Goal: Task Accomplishment & Management: Manage account settings

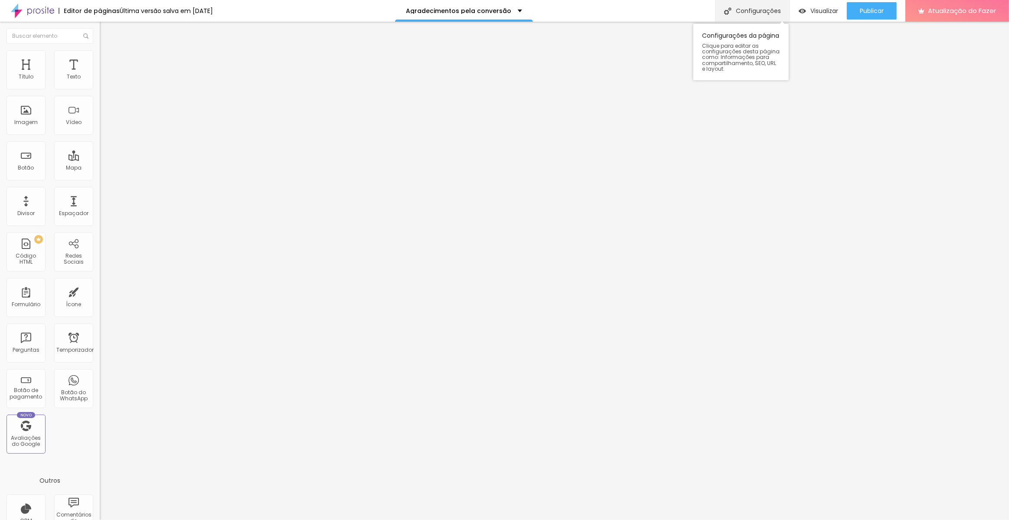
click at [762, 10] on font "Configurações" at bounding box center [758, 11] width 45 height 9
drag, startPoint x: 516, startPoint y: 238, endPoint x: 437, endPoint y: 191, distance: 91.8
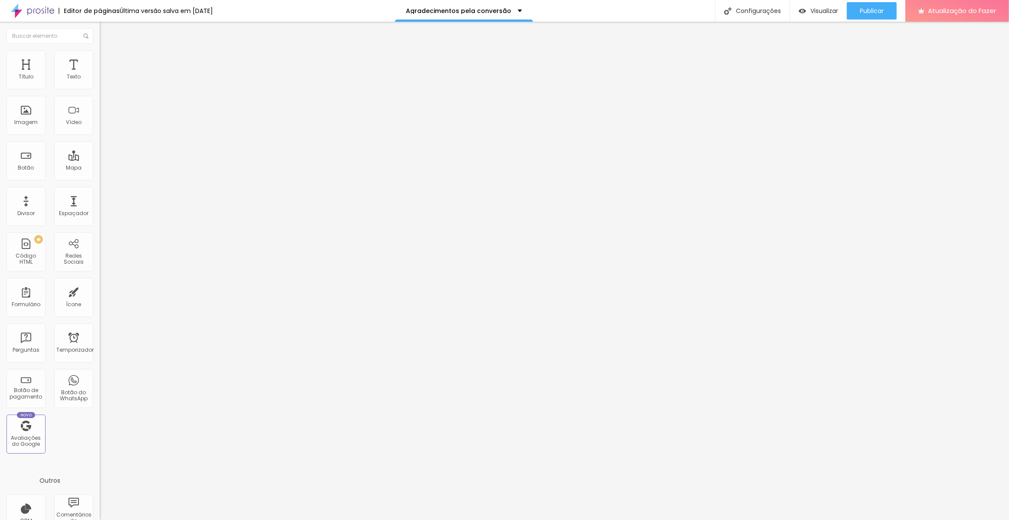
click at [660, 519] on div at bounding box center [504, 529] width 1009 height 8
click at [866, 0] on div "Publicar Publicar alterações Clique para publicar as últimas alterações realiza…" at bounding box center [872, 11] width 50 height 22
click at [870, 8] on font "Publicar" at bounding box center [872, 11] width 24 height 9
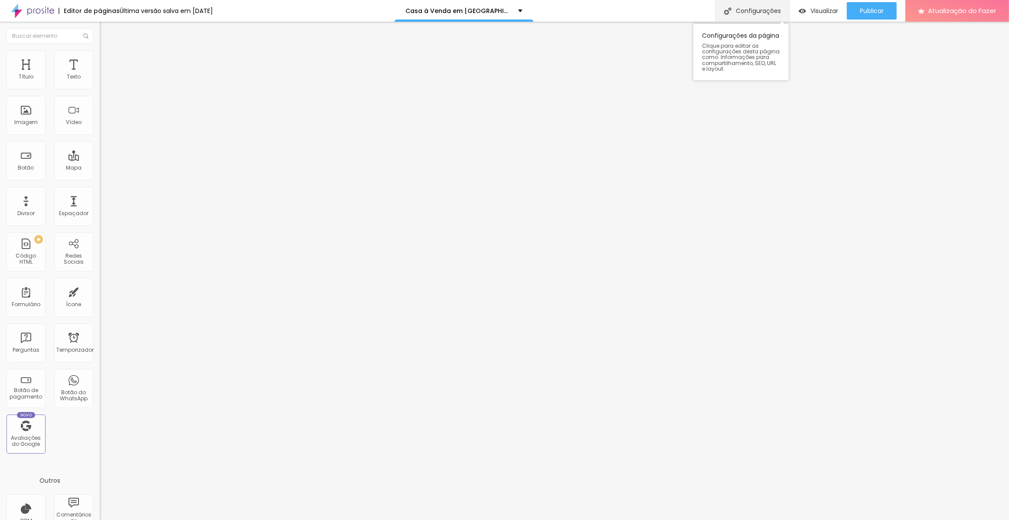
click at [762, 10] on font "Configurações" at bounding box center [758, 11] width 45 height 9
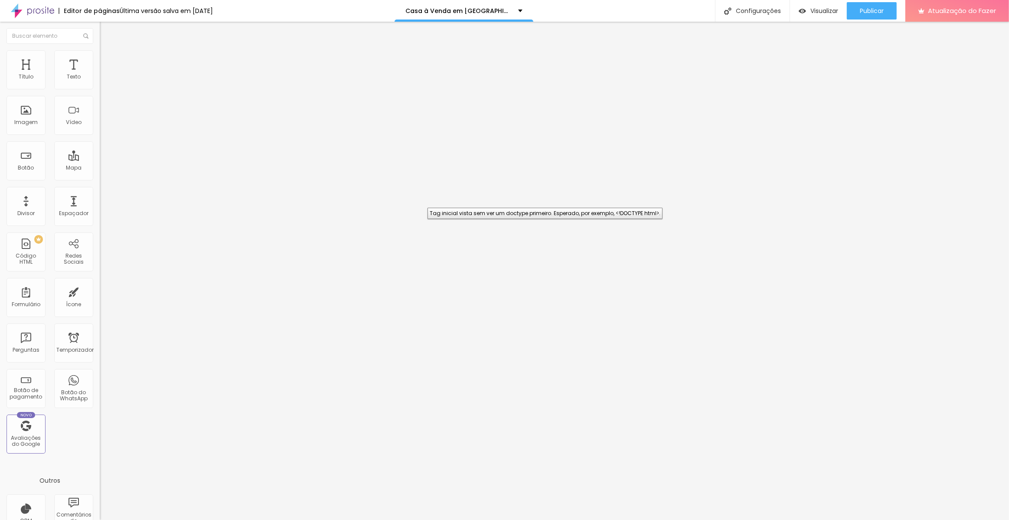
drag, startPoint x: 635, startPoint y: 247, endPoint x: 405, endPoint y: 195, distance: 236.5
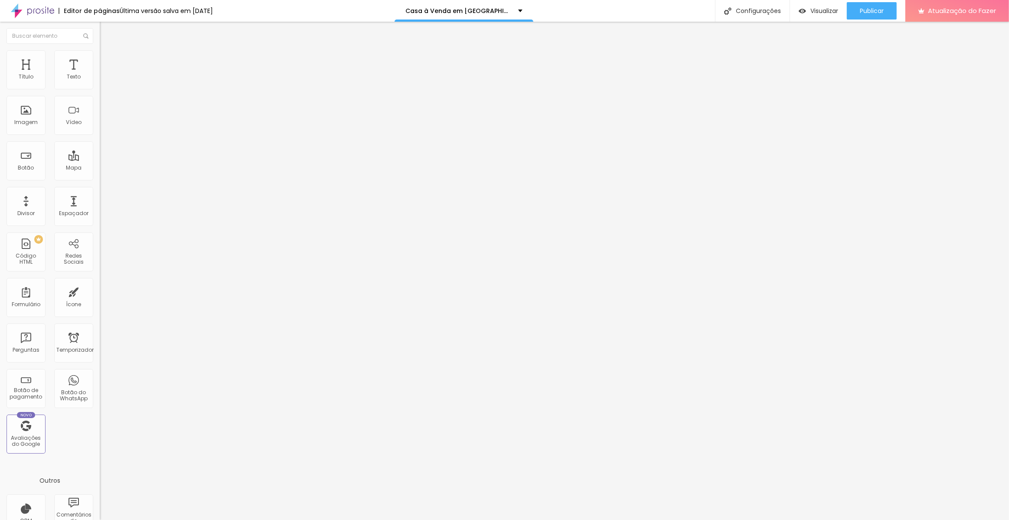
click at [661, 519] on div at bounding box center [504, 529] width 1009 height 8
click at [872, 3] on div "Publicar" at bounding box center [872, 10] width 24 height 17
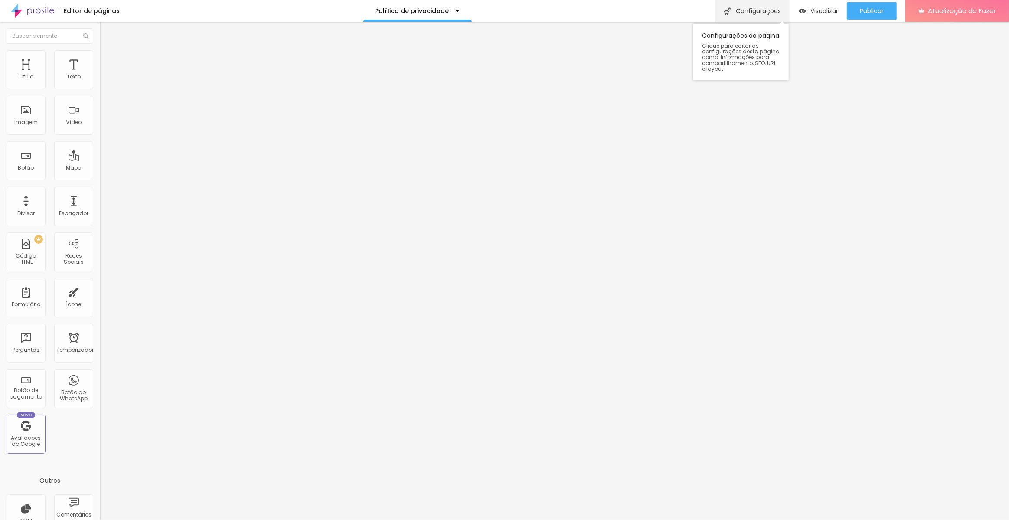
click at [761, 7] on font "Configurações" at bounding box center [758, 11] width 45 height 9
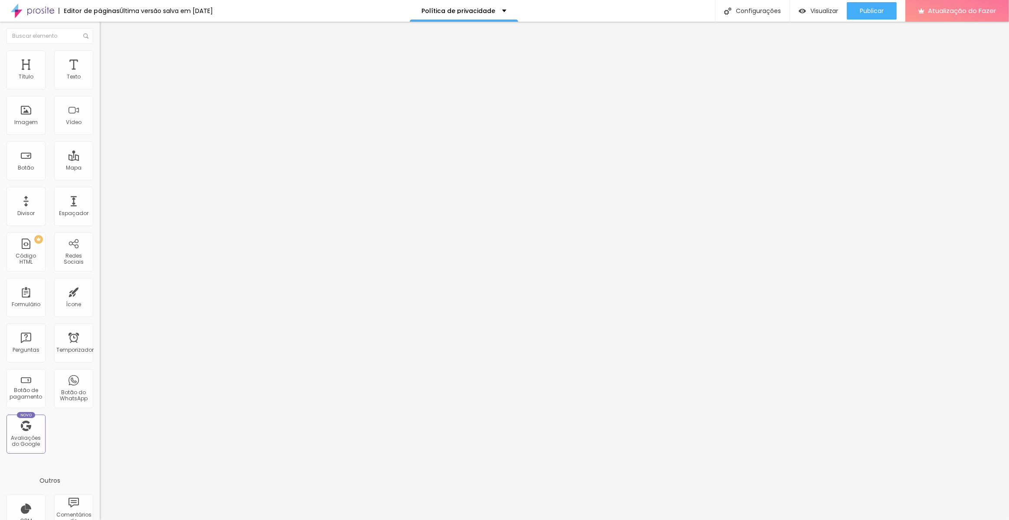
drag, startPoint x: 546, startPoint y: 246, endPoint x: 315, endPoint y: 192, distance: 237.4
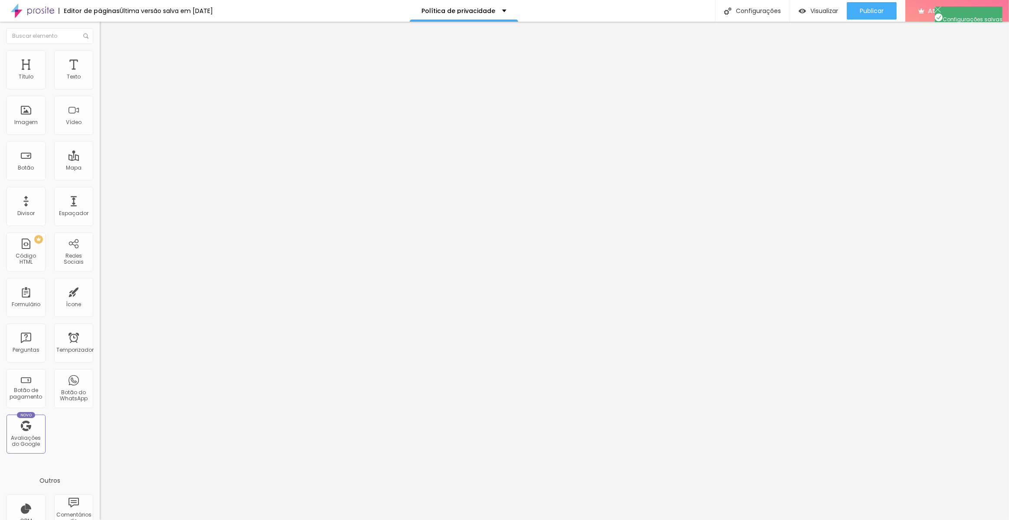
click at [663, 519] on div at bounding box center [504, 529] width 1009 height 8
click at [873, 9] on font "Publicar" at bounding box center [872, 11] width 24 height 9
click at [770, 10] on font "Configurações" at bounding box center [758, 11] width 45 height 9
drag, startPoint x: 568, startPoint y: 245, endPoint x: 312, endPoint y: 177, distance: 264.5
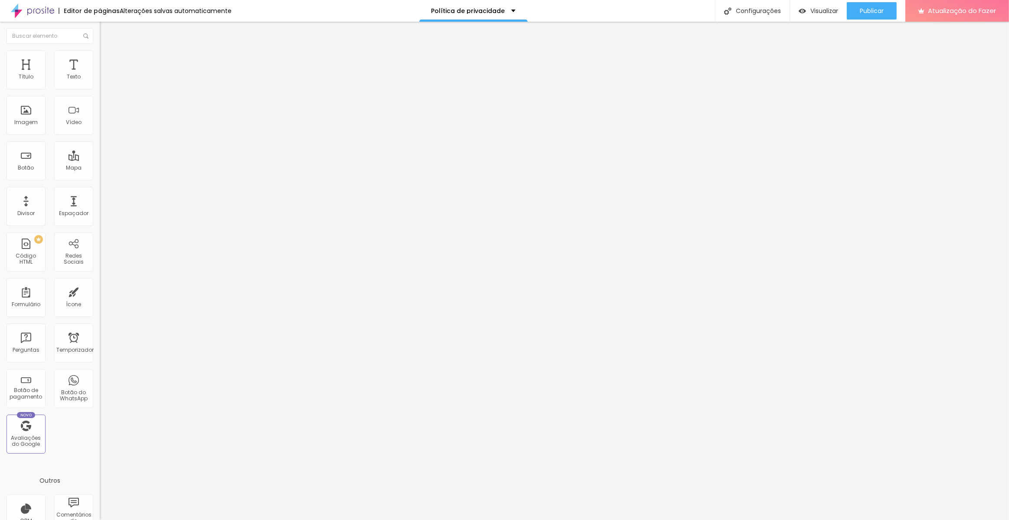
click at [658, 519] on div at bounding box center [504, 529] width 1009 height 8
click at [884, 6] on button "Publicar" at bounding box center [872, 10] width 50 height 17
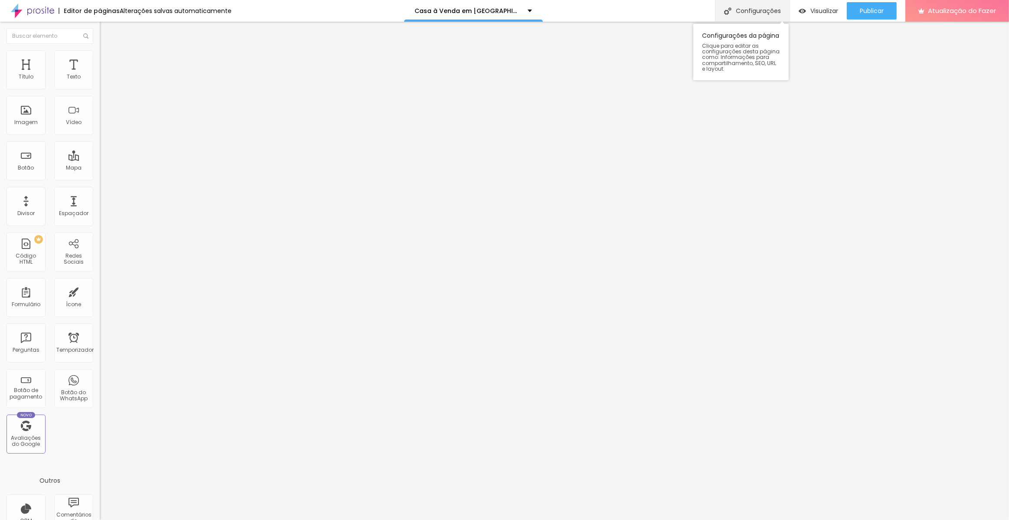
click at [748, 12] on font "Configurações" at bounding box center [758, 11] width 45 height 9
drag, startPoint x: 528, startPoint y: 243, endPoint x: 392, endPoint y: 189, distance: 145.4
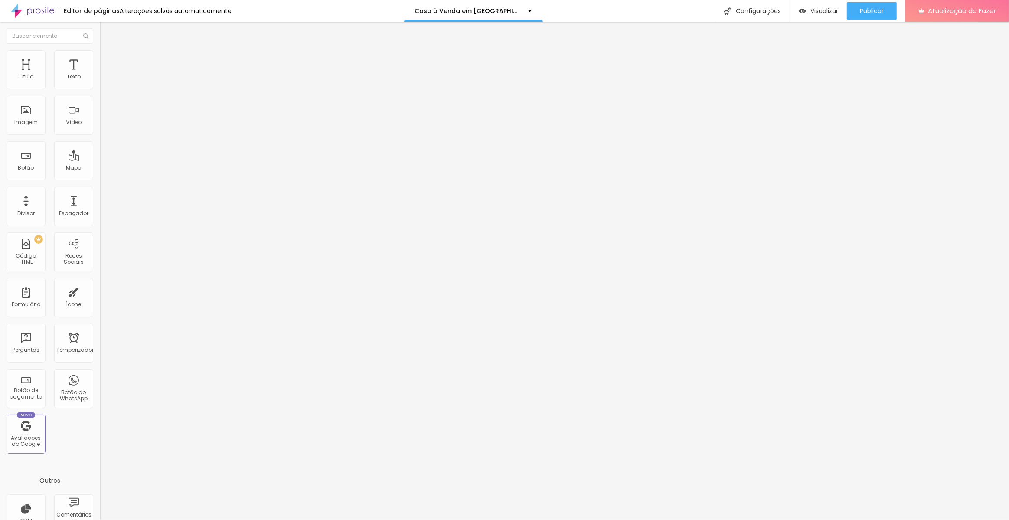
drag, startPoint x: 575, startPoint y: 241, endPoint x: 391, endPoint y: 171, distance: 196.5
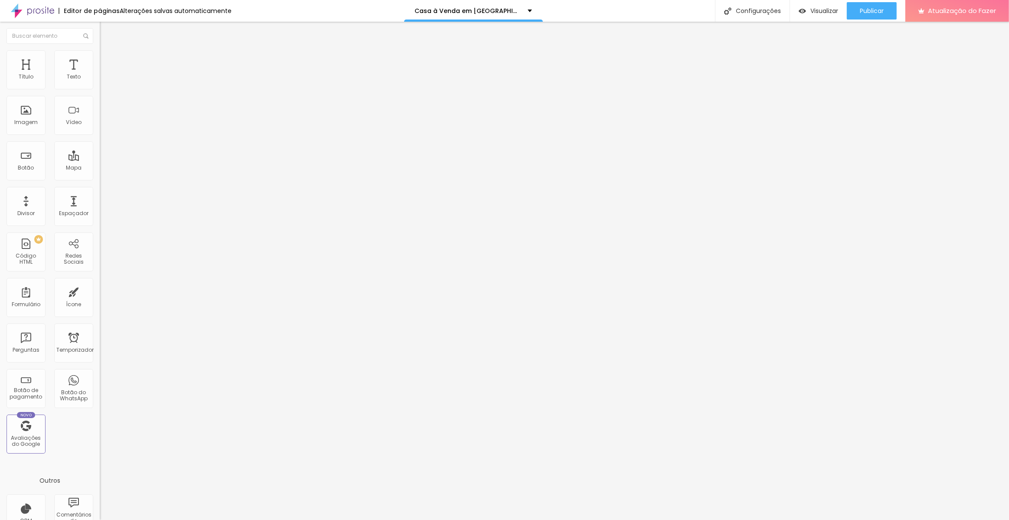
click at [661, 519] on div at bounding box center [504, 529] width 1009 height 8
click at [871, 9] on font "Publicar" at bounding box center [872, 11] width 24 height 9
click at [740, 10] on font "Configurações" at bounding box center [758, 11] width 45 height 9
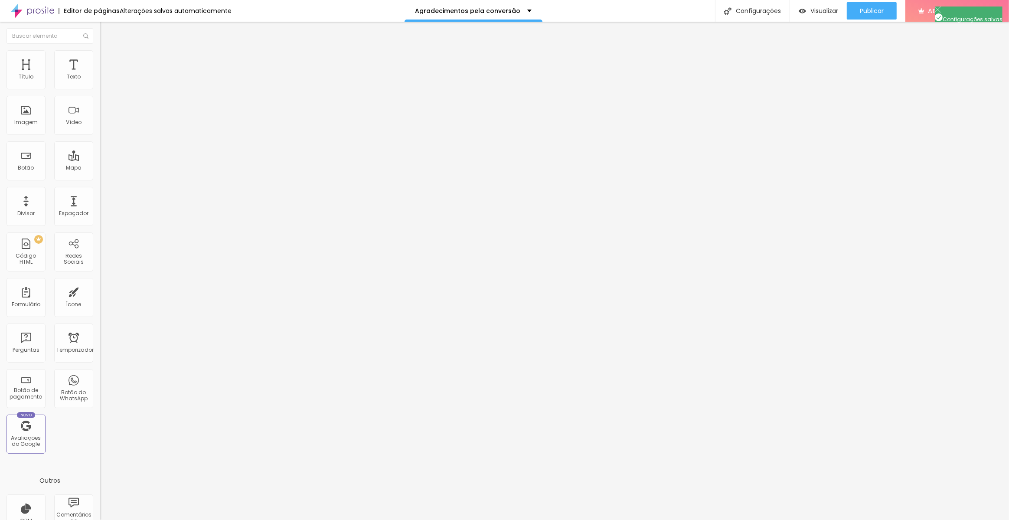
click at [661, 519] on div at bounding box center [504, 529] width 1009 height 8
click at [881, 4] on div "Publicar" at bounding box center [872, 10] width 24 height 17
click at [879, 7] on font "Publicar" at bounding box center [872, 11] width 24 height 9
click at [740, 10] on font "Configurações" at bounding box center [758, 11] width 45 height 9
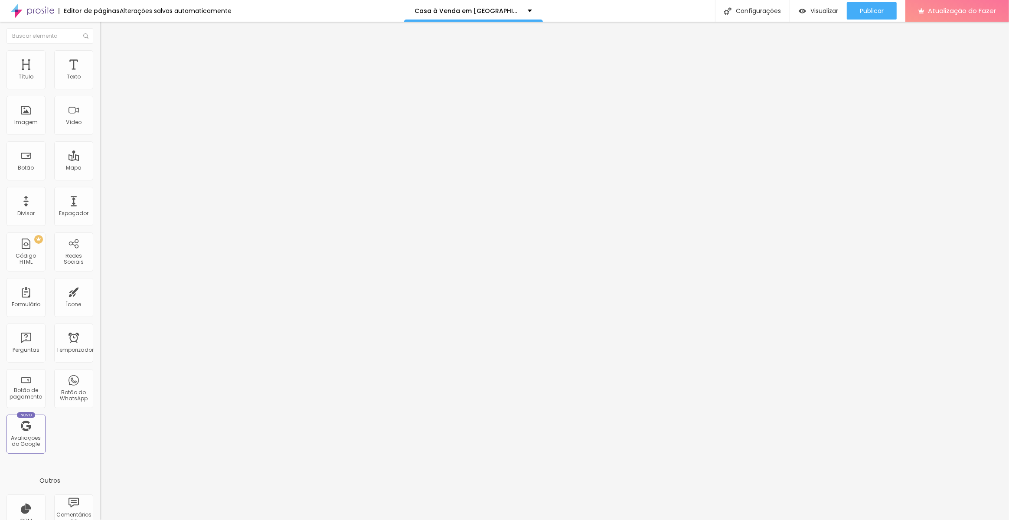
drag, startPoint x: 582, startPoint y: 243, endPoint x: 436, endPoint y: 184, distance: 157.9
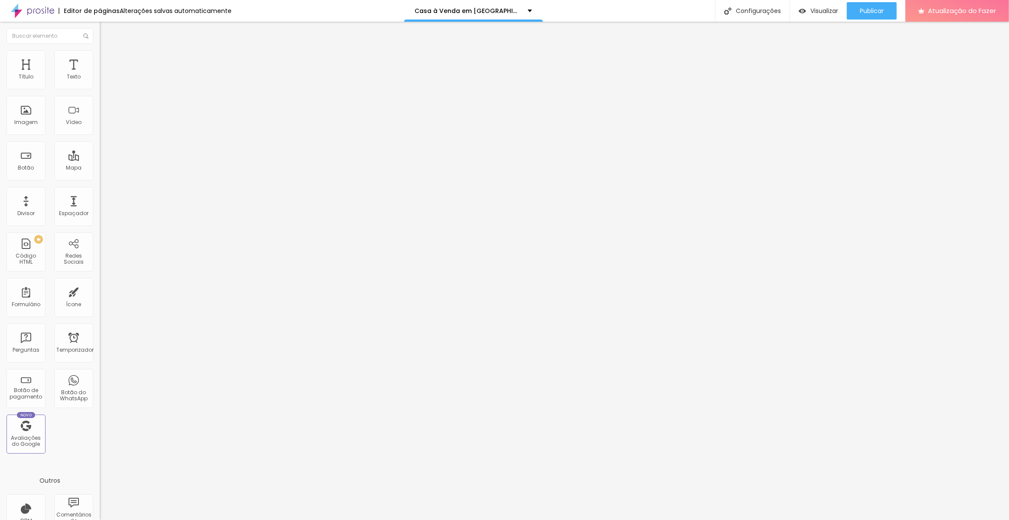
click at [664, 519] on div at bounding box center [504, 529] width 1009 height 8
click at [870, 10] on font "Publicar" at bounding box center [872, 11] width 24 height 9
click at [751, 13] on font "Configurações" at bounding box center [758, 11] width 45 height 9
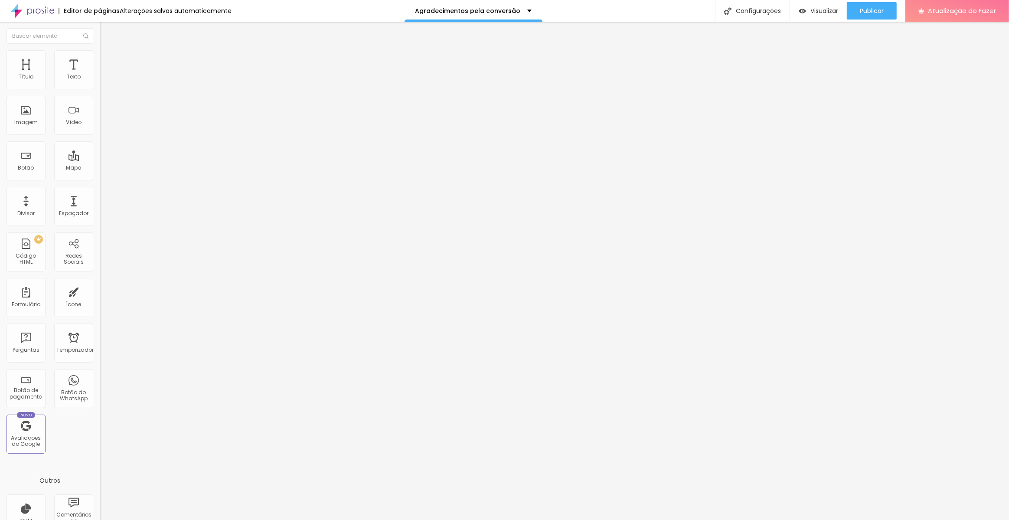
drag, startPoint x: 593, startPoint y: 240, endPoint x: 561, endPoint y: 255, distance: 35.5
drag, startPoint x: 551, startPoint y: 243, endPoint x: 352, endPoint y: 156, distance: 217.2
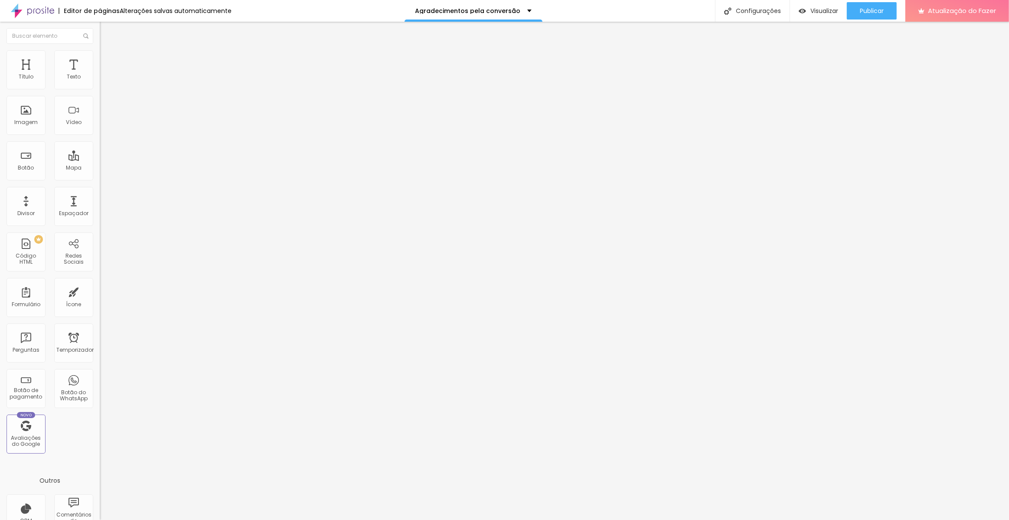
scroll to position [28, 0]
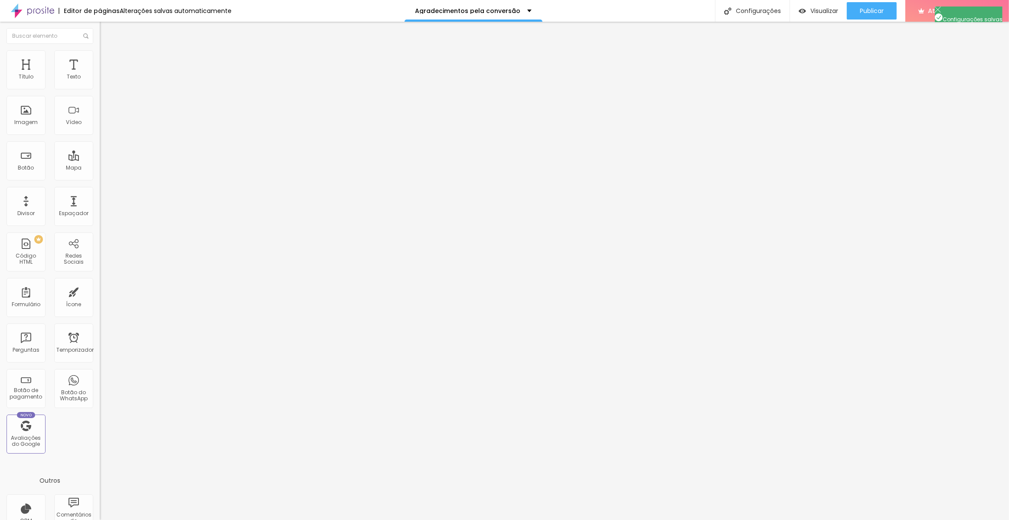
click at [659, 519] on div at bounding box center [504, 529] width 1009 height 8
click at [872, 10] on font "Publicar" at bounding box center [872, 11] width 24 height 9
click at [757, 12] on font "Configurações" at bounding box center [758, 11] width 45 height 9
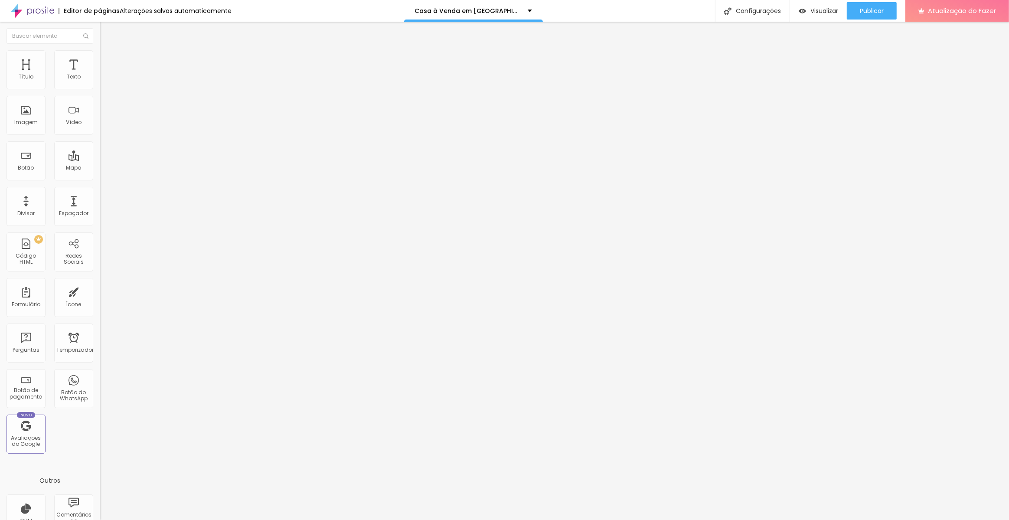
drag, startPoint x: 559, startPoint y: 246, endPoint x: 458, endPoint y: 229, distance: 102.9
drag, startPoint x: 490, startPoint y: 234, endPoint x: 381, endPoint y: 175, distance: 123.9
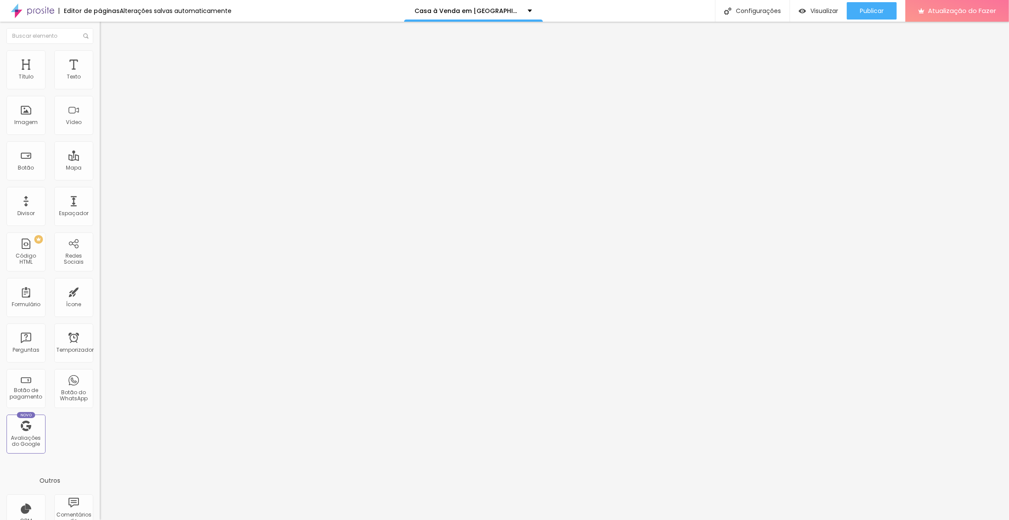
drag, startPoint x: 520, startPoint y: 221, endPoint x: 495, endPoint y: 221, distance: 25.1
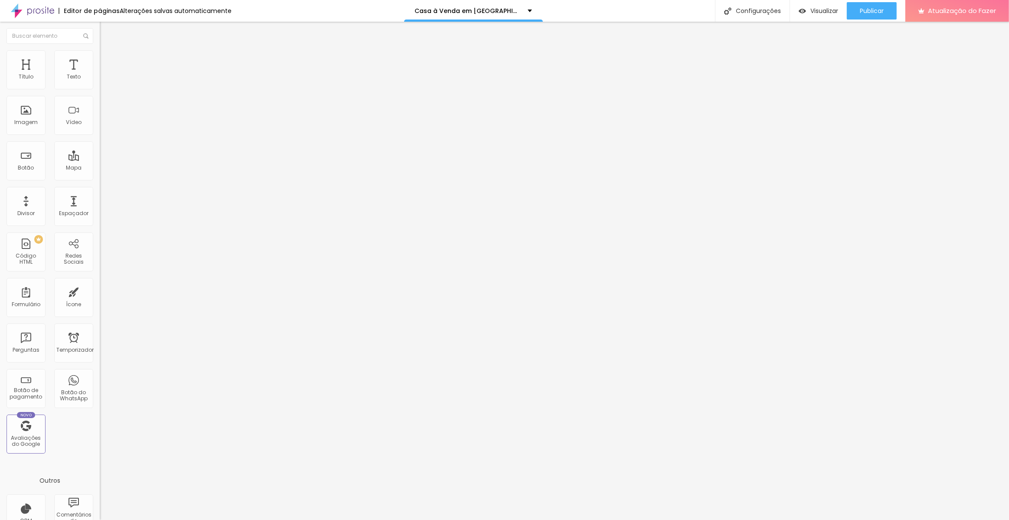
drag, startPoint x: 440, startPoint y: 202, endPoint x: 711, endPoint y: 221, distance: 271.6
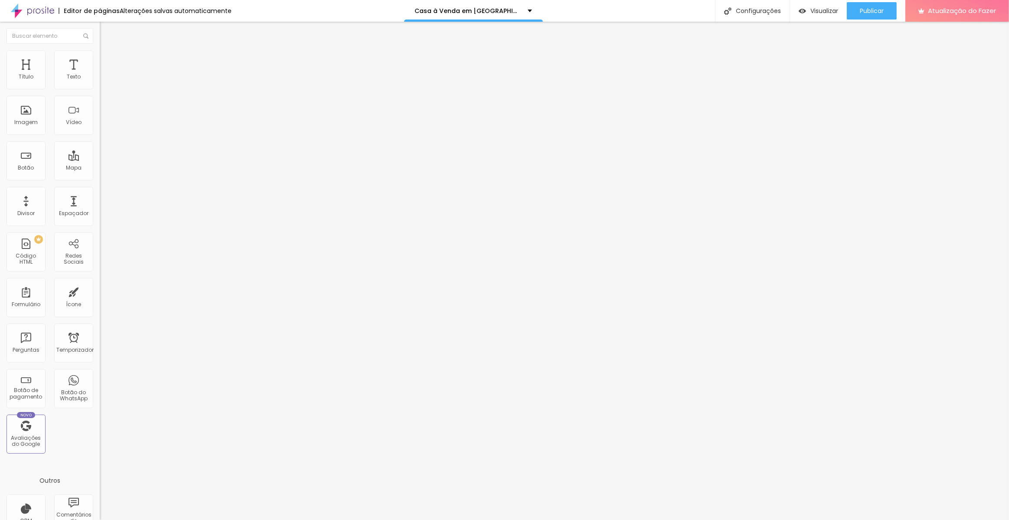
drag, startPoint x: 438, startPoint y: 203, endPoint x: 616, endPoint y: 221, distance: 178.6
drag, startPoint x: 436, startPoint y: 202, endPoint x: 590, endPoint y: 231, distance: 156.5
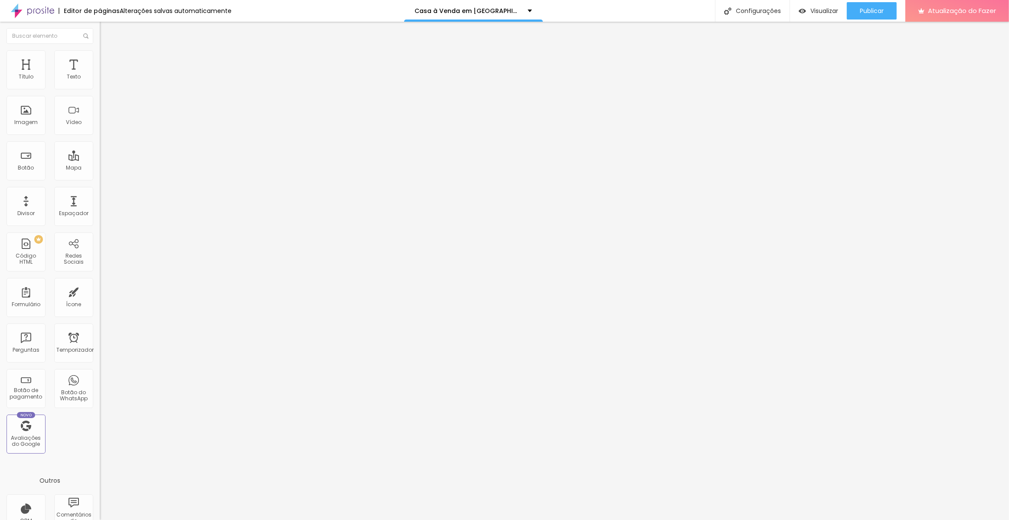
click at [663, 519] on div at bounding box center [504, 529] width 1009 height 8
click at [872, 7] on font "Publicar" at bounding box center [872, 11] width 24 height 9
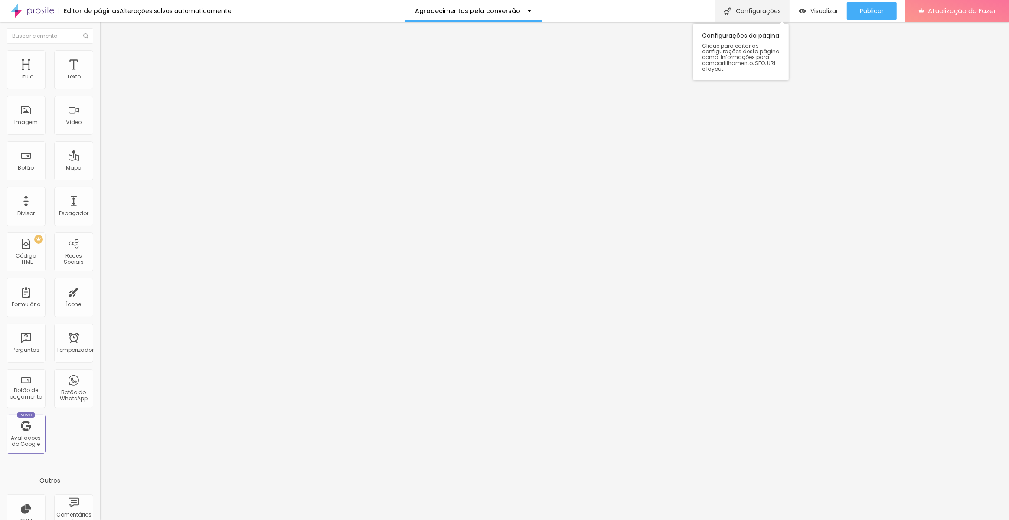
click at [758, 10] on font "Configurações" at bounding box center [758, 11] width 45 height 9
drag, startPoint x: 542, startPoint y: 216, endPoint x: 598, endPoint y: 218, distance: 56.0
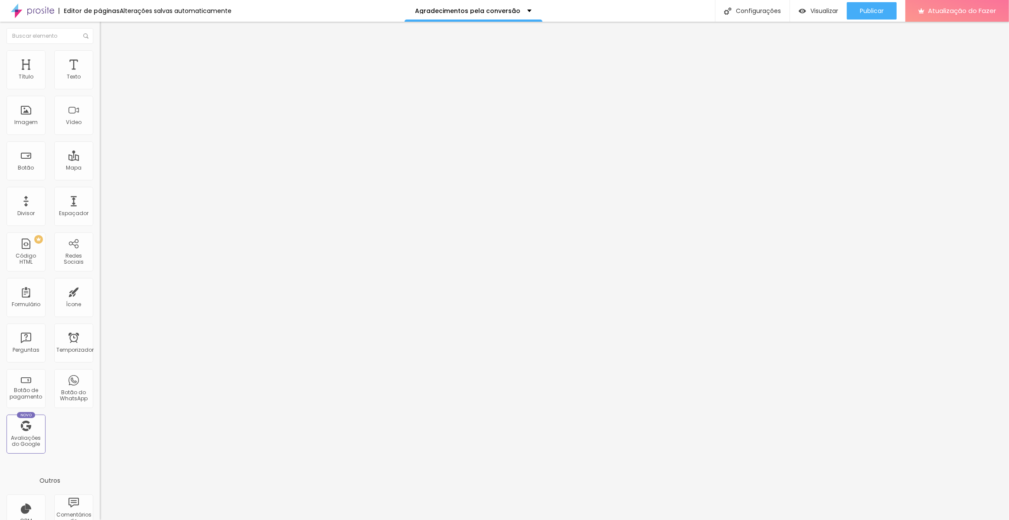
drag, startPoint x: 543, startPoint y: 223, endPoint x: 632, endPoint y: 224, distance: 89.3
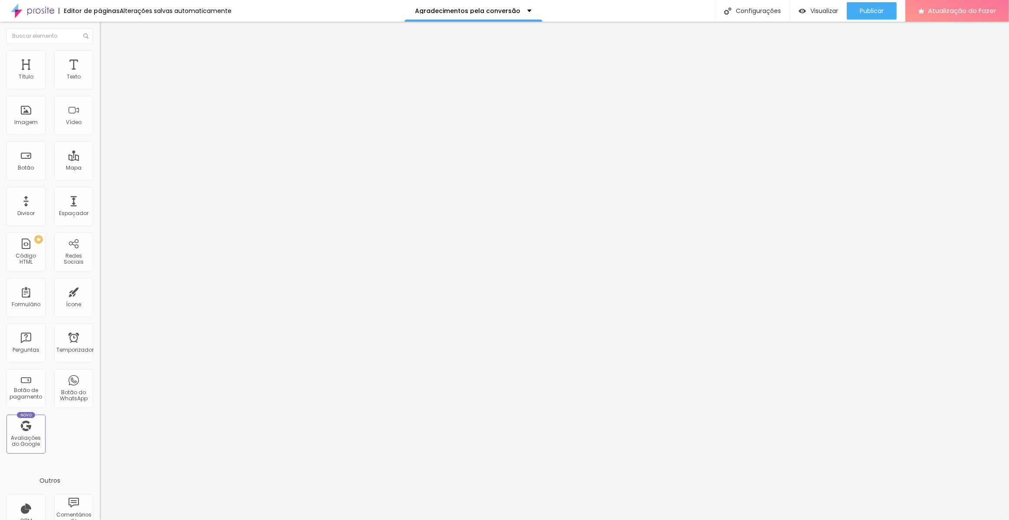
scroll to position [0, 0]
drag, startPoint x: 627, startPoint y: 247, endPoint x: 351, endPoint y: 186, distance: 282.3
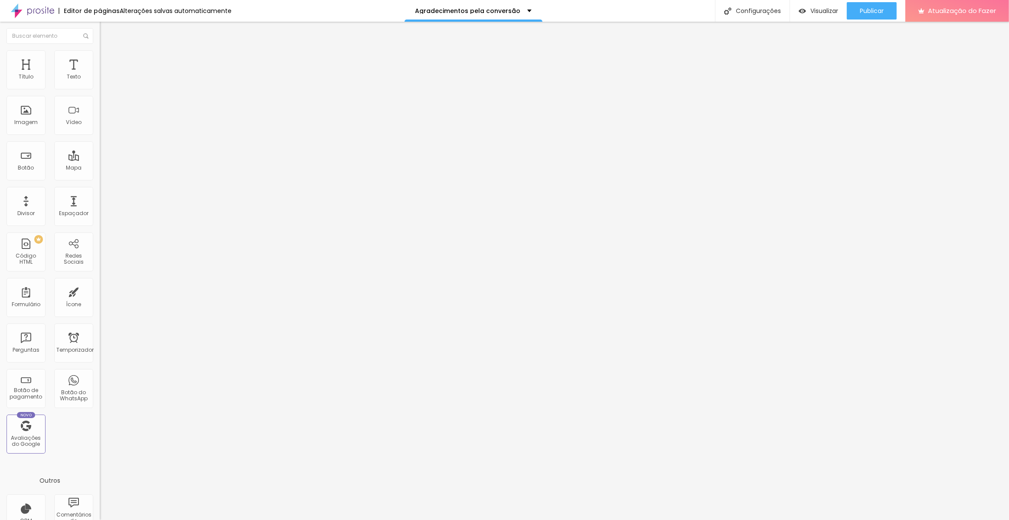
click at [658, 519] on div at bounding box center [504, 529] width 1009 height 8
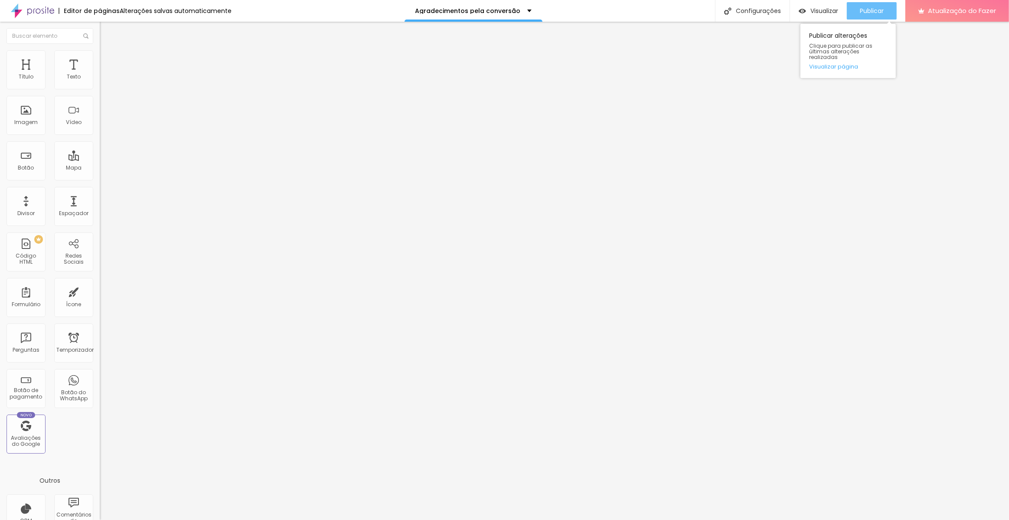
click at [883, 12] on font "Publicar" at bounding box center [872, 11] width 24 height 9
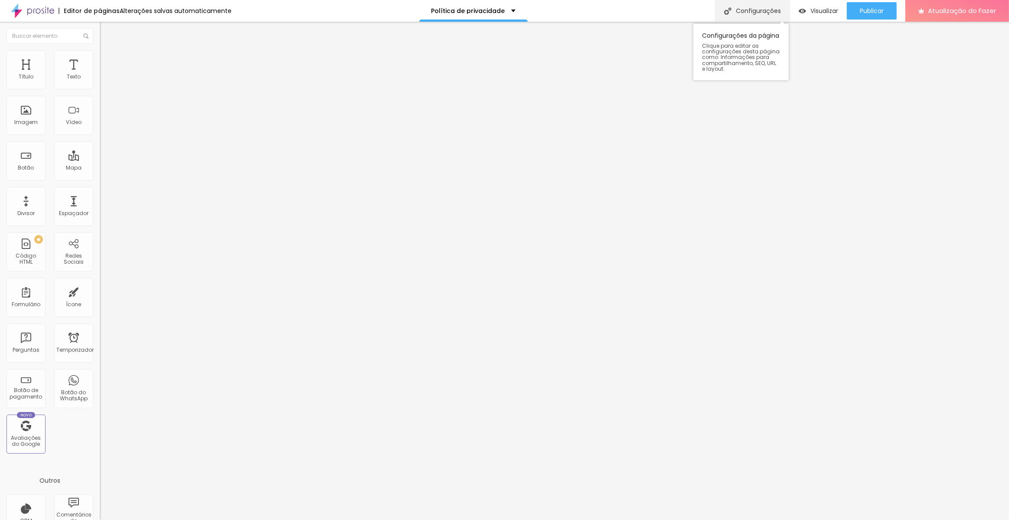
click at [769, 10] on font "Configurações" at bounding box center [758, 11] width 45 height 9
drag, startPoint x: 607, startPoint y: 244, endPoint x: 342, endPoint y: 197, distance: 269.4
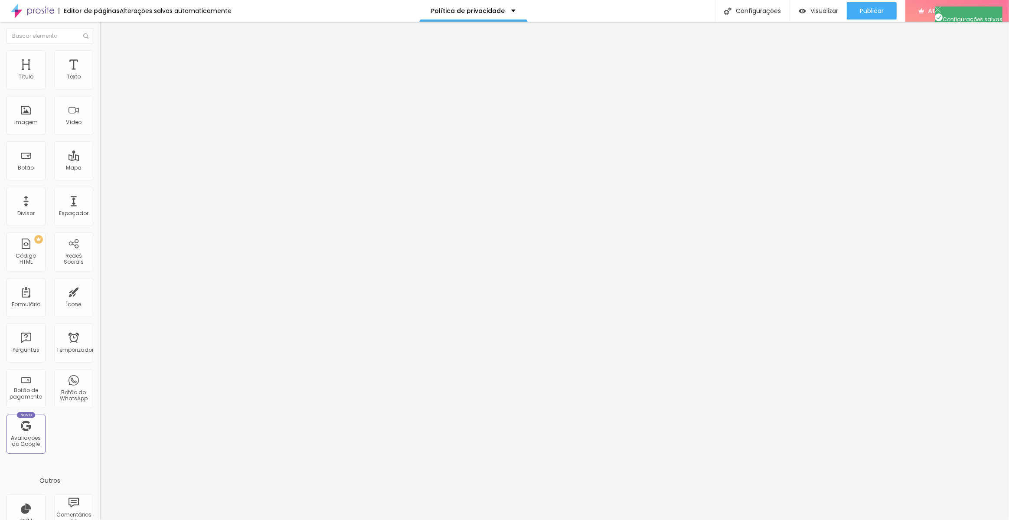
click at [658, 519] on div at bounding box center [504, 529] width 1009 height 8
click at [861, 6] on div "Publicar" at bounding box center [872, 10] width 24 height 17
